Goal: Information Seeking & Learning: Check status

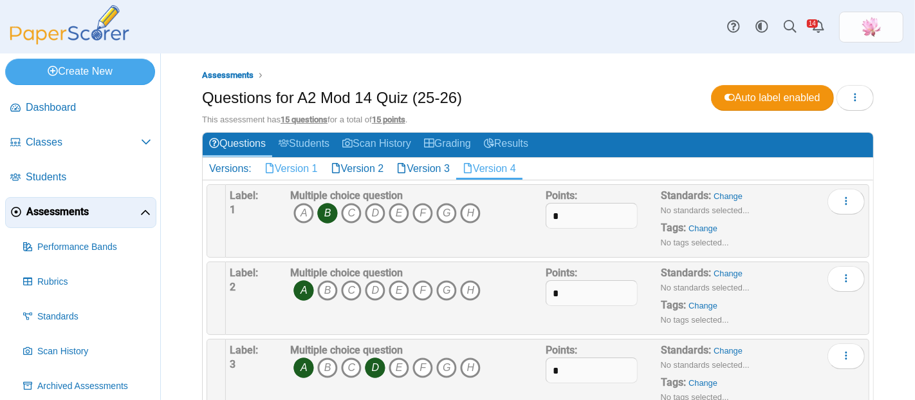
click at [286, 169] on link "Version 1" at bounding box center [291, 169] width 66 height 22
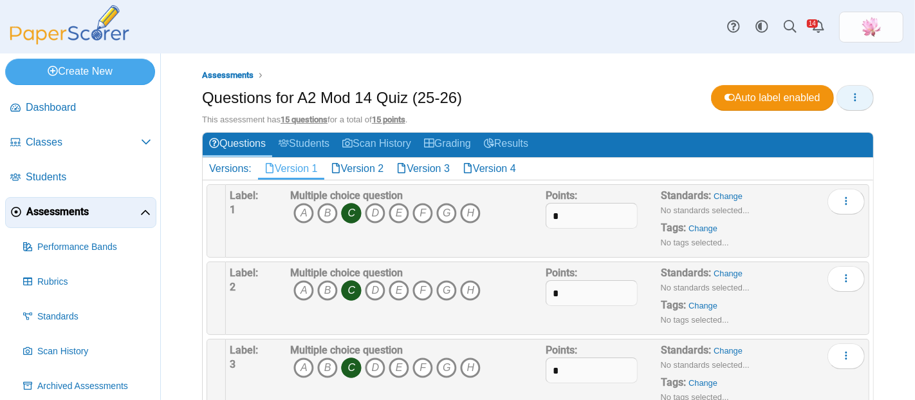
click at [850, 97] on button "button" at bounding box center [855, 98] width 37 height 26
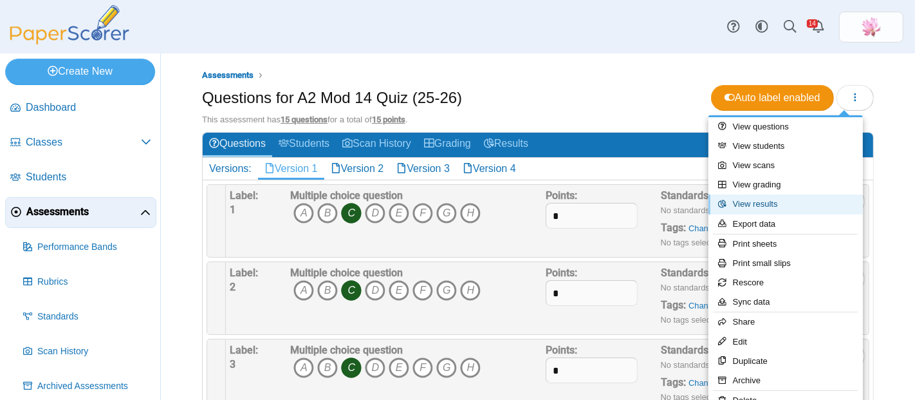
click at [794, 206] on link "View results" at bounding box center [786, 203] width 155 height 19
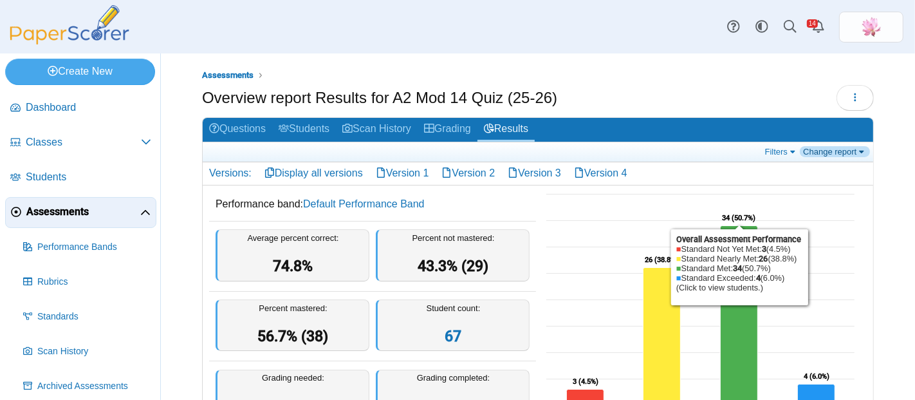
click at [838, 153] on link "Change report" at bounding box center [835, 151] width 70 height 11
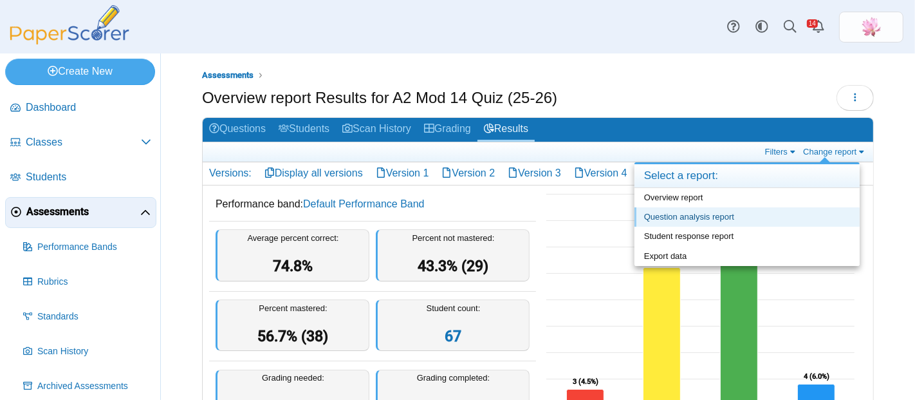
click at [753, 214] on link "Question analysis report" at bounding box center [747, 216] width 225 height 19
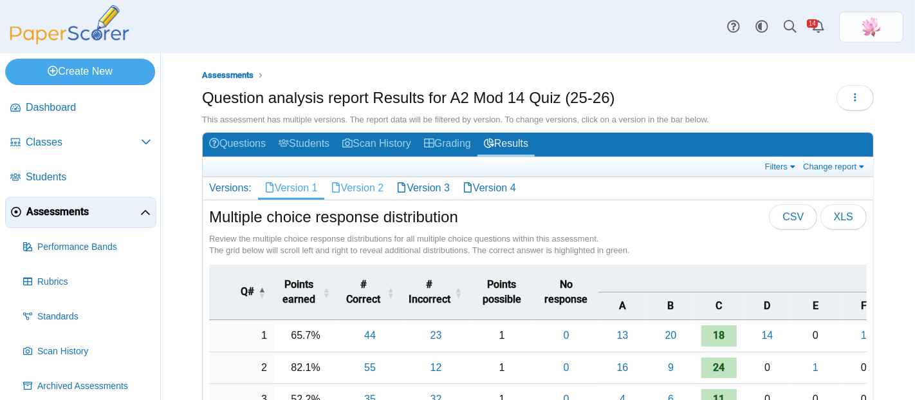
click at [362, 187] on link "Version 2" at bounding box center [357, 188] width 66 height 22
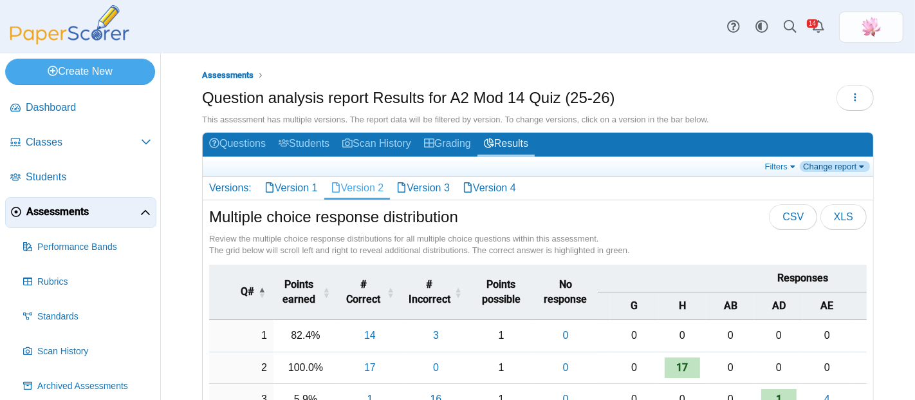
click at [838, 171] on link "Change report" at bounding box center [835, 166] width 70 height 11
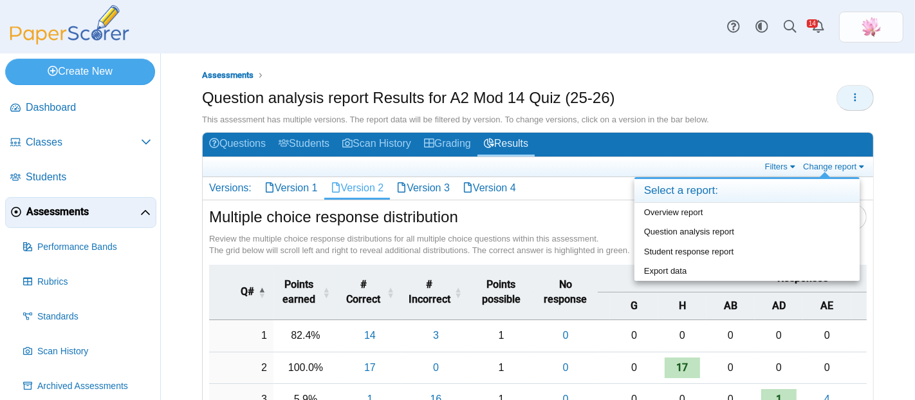
click at [850, 102] on icon "button" at bounding box center [855, 97] width 10 height 10
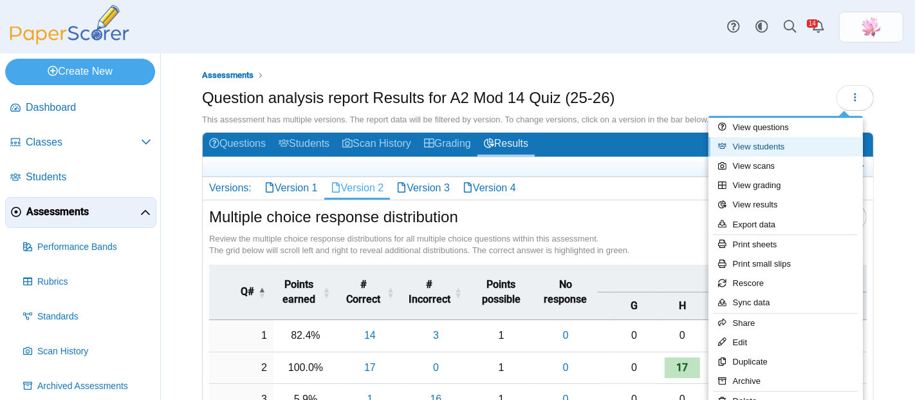
click at [795, 149] on link "View students" at bounding box center [786, 146] width 155 height 19
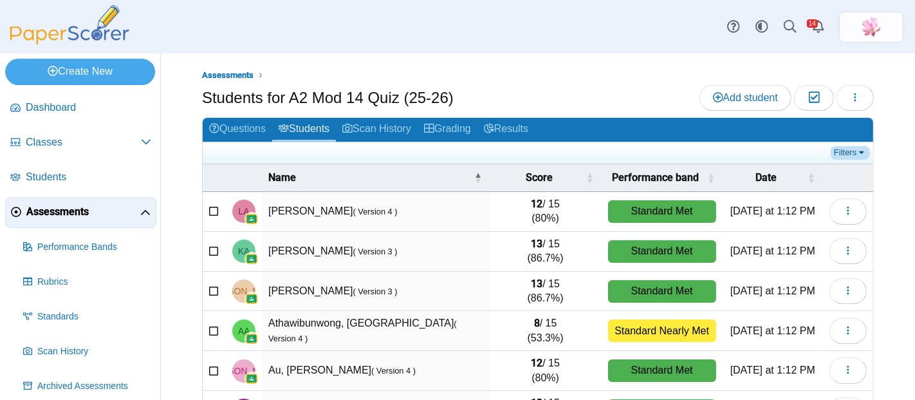
click at [843, 153] on link "Filters" at bounding box center [850, 152] width 39 height 13
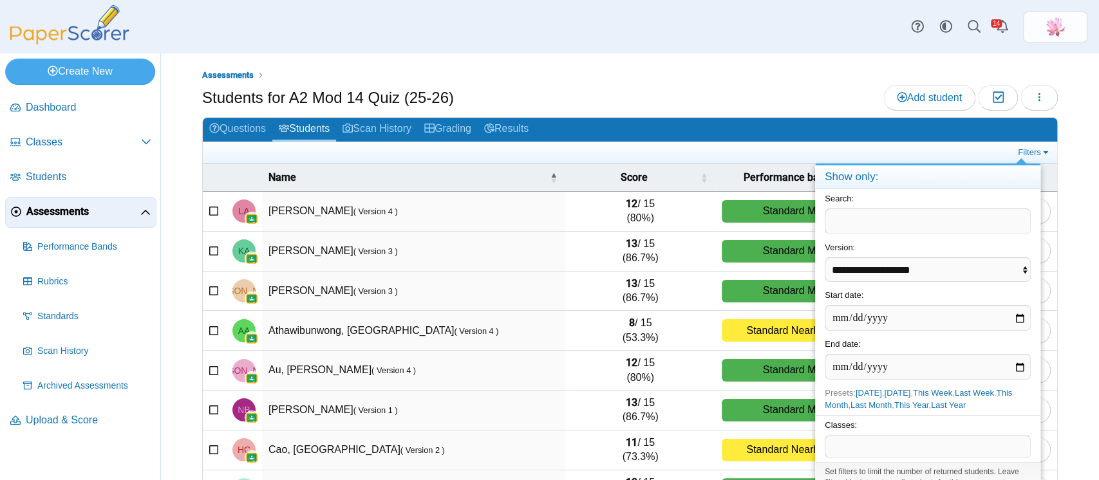
click at [852, 399] on span at bounding box center [927, 447] width 205 height 22
click at [895, 399] on span "Presets: [DATE] , [DATE] , This Week , Last Week , This Month , Last Month , Th…" at bounding box center [918, 398] width 187 height 21
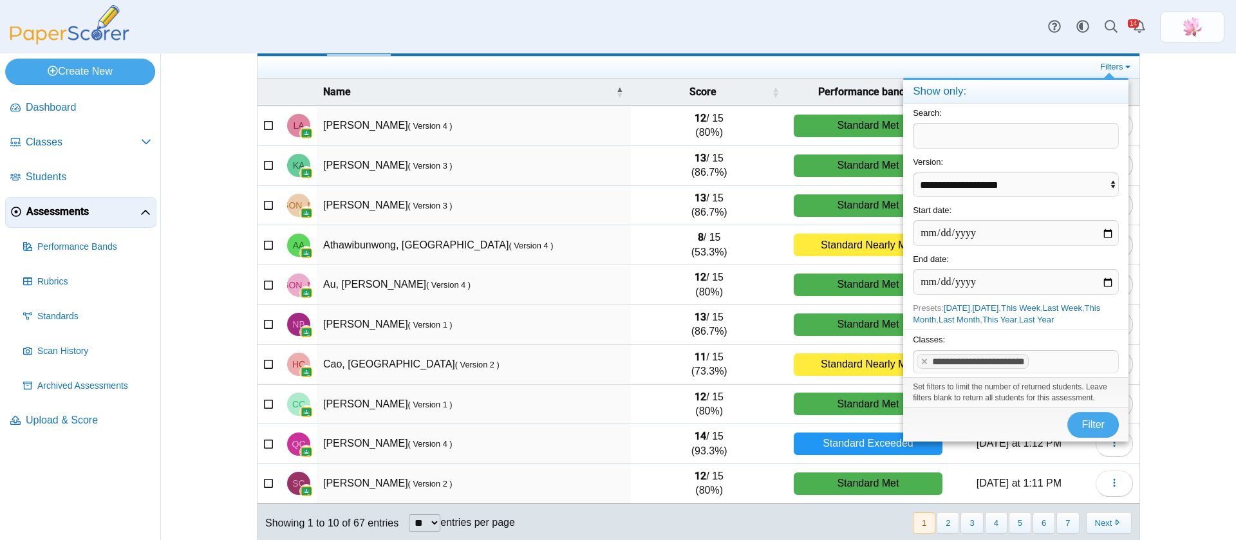
scroll to position [86, 0]
click at [915, 399] on span "Filter" at bounding box center [1093, 424] width 23 height 11
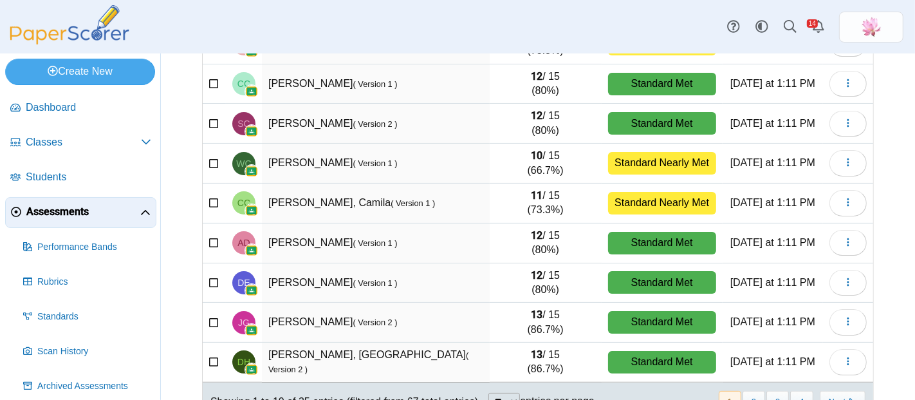
scroll to position [238, 0]
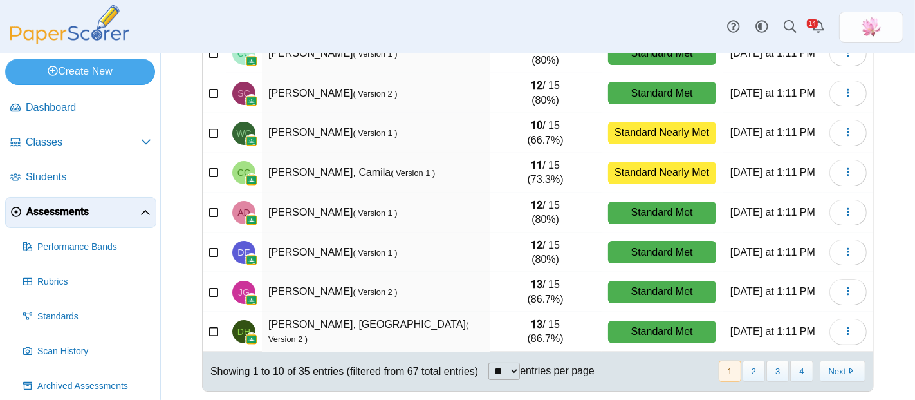
click at [588, 366] on label "entries per page" at bounding box center [557, 370] width 75 height 11
click at [520, 366] on select "** ** ** ***" at bounding box center [505, 370] width 32 height 17
drag, startPoint x: 458, startPoint y: 171, endPoint x: 469, endPoint y: 159, distance: 16.4
click at [458, 171] on td "Cruz Cordova, Camila ( Version 1 )" at bounding box center [376, 173] width 228 height 40
